Goal: Task Accomplishment & Management: Complete application form

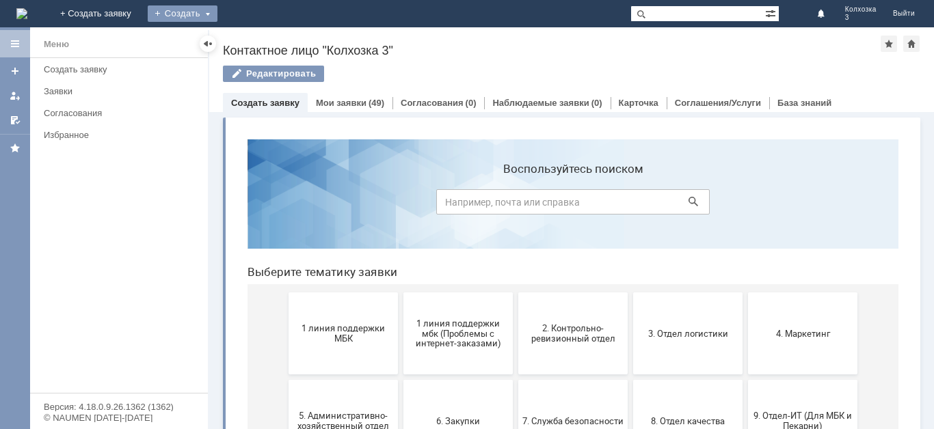
click at [217, 8] on div "Создать" at bounding box center [183, 13] width 70 height 16
click at [254, 38] on link "Заявка" at bounding box center [202, 41] width 104 height 16
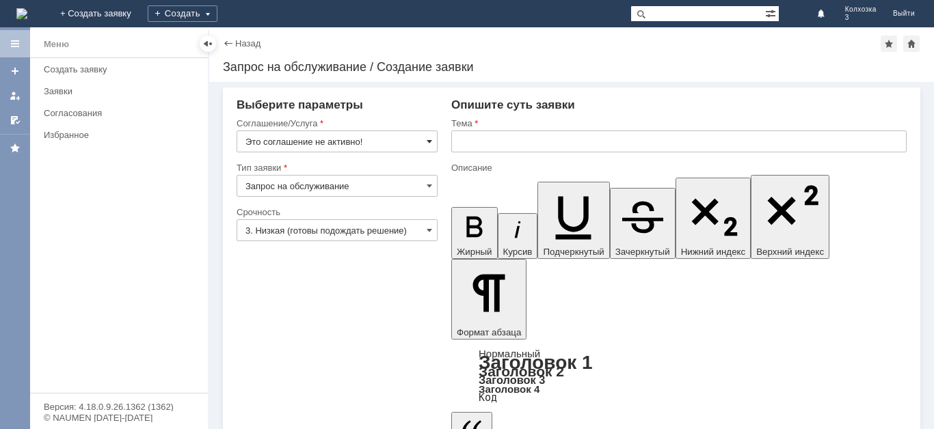
click at [429, 141] on span at bounding box center [429, 141] width 5 height 11
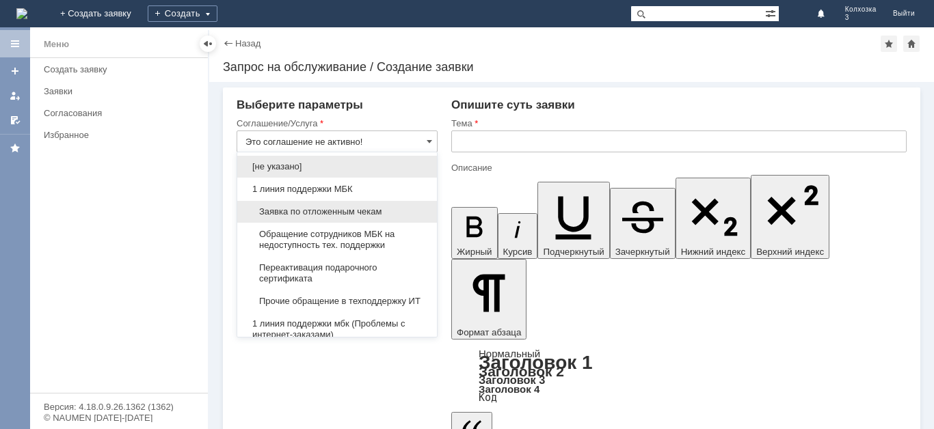
click at [329, 211] on span "Заявка по отложенным чекам" at bounding box center [336, 211] width 183 height 11
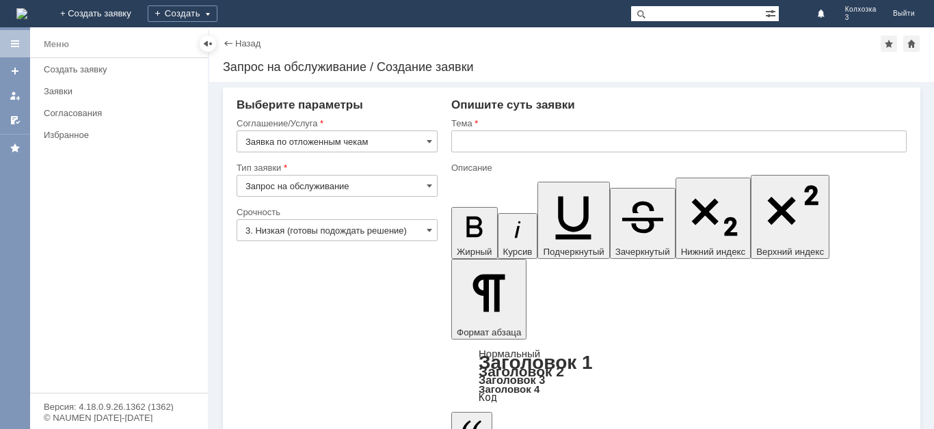
type input "Заявка по отложенным чекам"
click at [430, 224] on input "3. Низкая (готовы подождать решение)" at bounding box center [337, 230] width 201 height 22
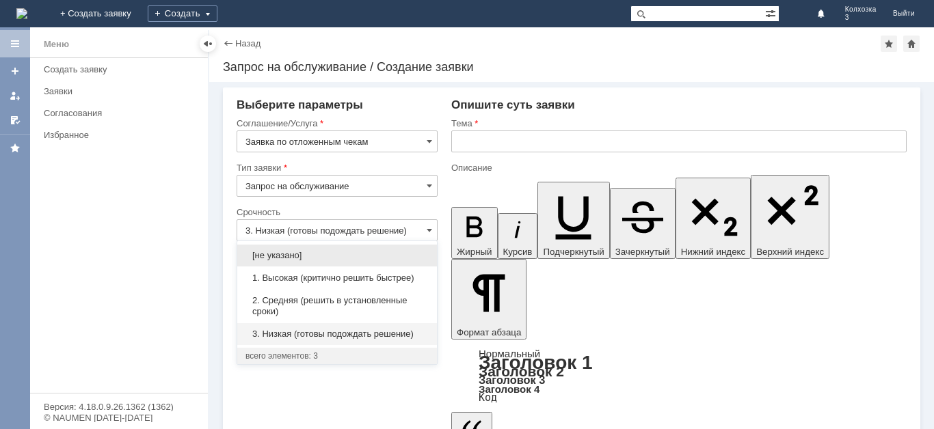
drag, startPoint x: 355, startPoint y: 299, endPoint x: 370, endPoint y: 282, distance: 22.8
click at [359, 295] on div "2. Средняя (решить в установленные сроки)" at bounding box center [337, 306] width 200 height 33
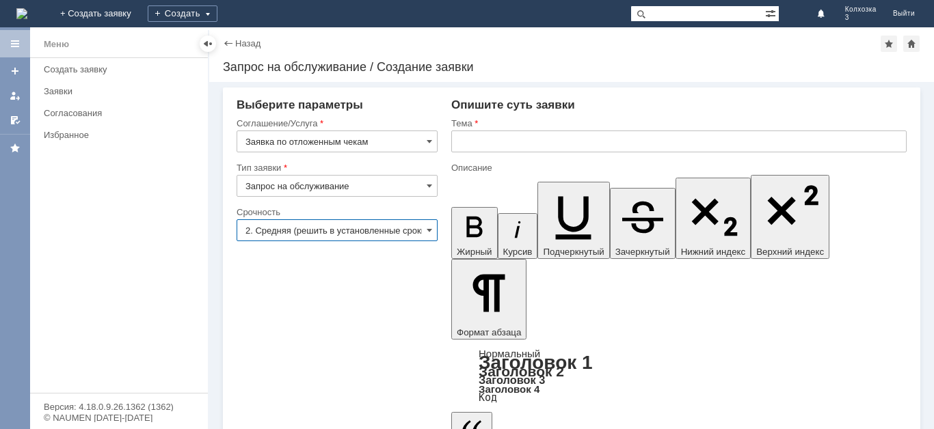
type input "2. Средняя (решить в установленные сроки)"
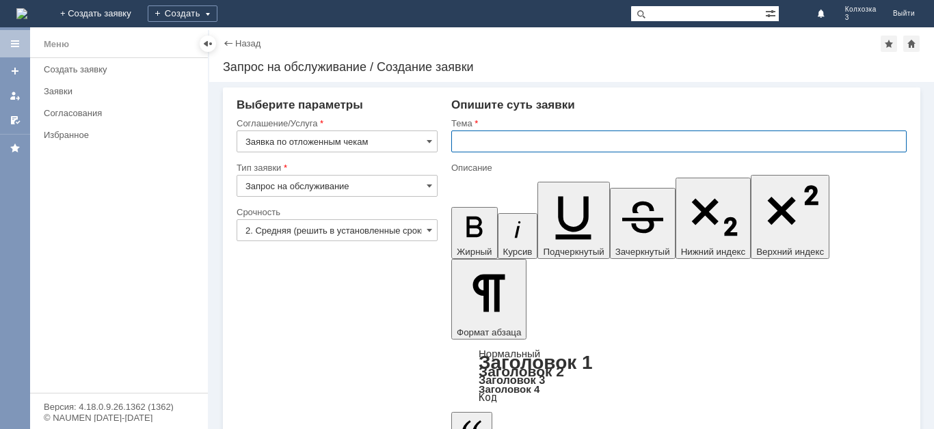
click at [543, 144] on input "text" at bounding box center [678, 142] width 455 height 22
click at [543, 144] on input "отложенные" at bounding box center [678, 142] width 455 height 22
type input "отложенные чеки"
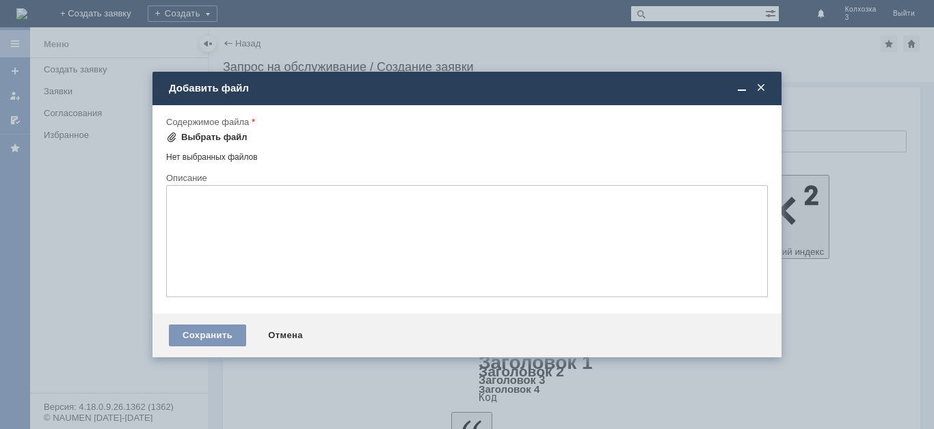
click at [181, 135] on div "Выбрать файл" at bounding box center [214, 137] width 66 height 11
drag, startPoint x: 308, startPoint y: 265, endPoint x: 303, endPoint y: 241, distance: 24.4
click at [308, 261] on textarea at bounding box center [467, 241] width 602 height 112
click at [172, 137] on span at bounding box center [171, 137] width 11 height 11
click at [174, 133] on span at bounding box center [171, 137] width 11 height 11
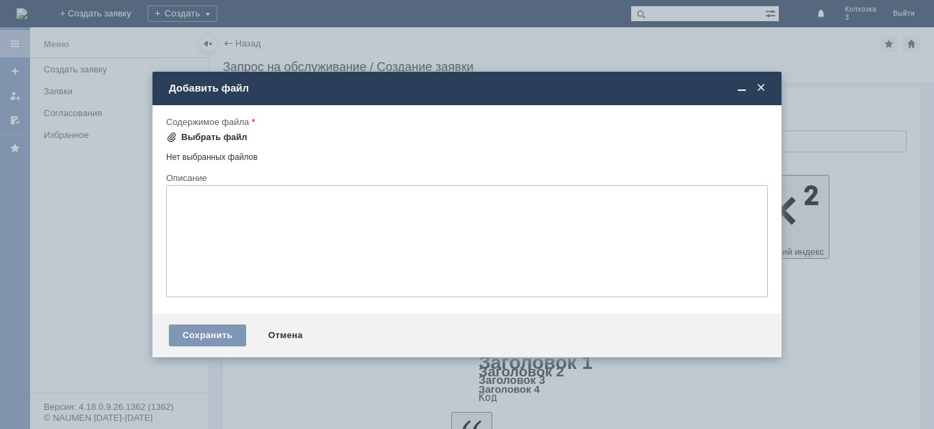
click at [194, 136] on div "Выбрать файл" at bounding box center [214, 137] width 66 height 11
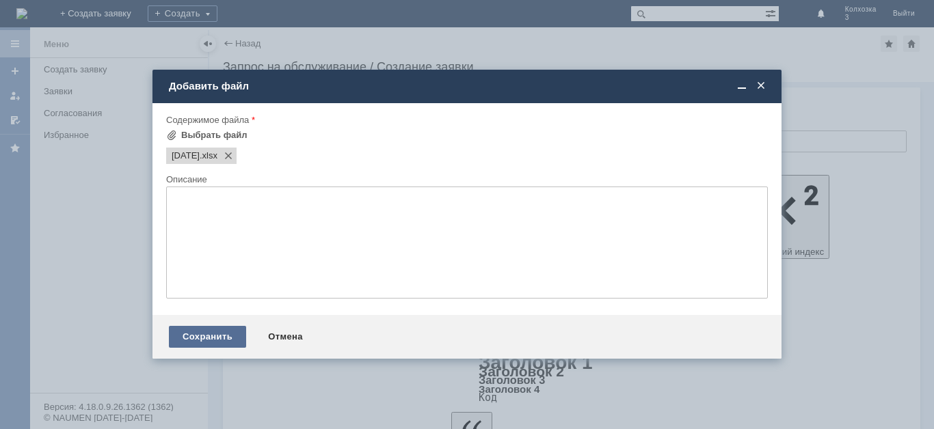
click at [211, 337] on div "Сохранить" at bounding box center [207, 337] width 77 height 22
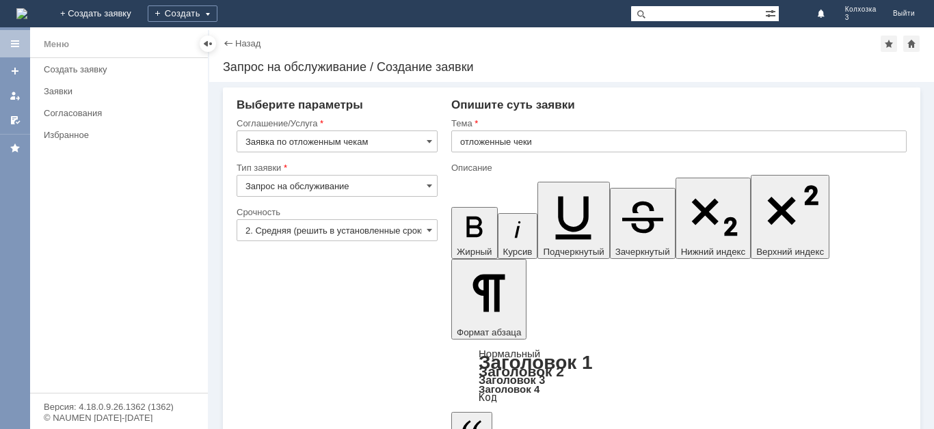
scroll to position [21, 0]
